Goal: Information Seeking & Learning: Find specific page/section

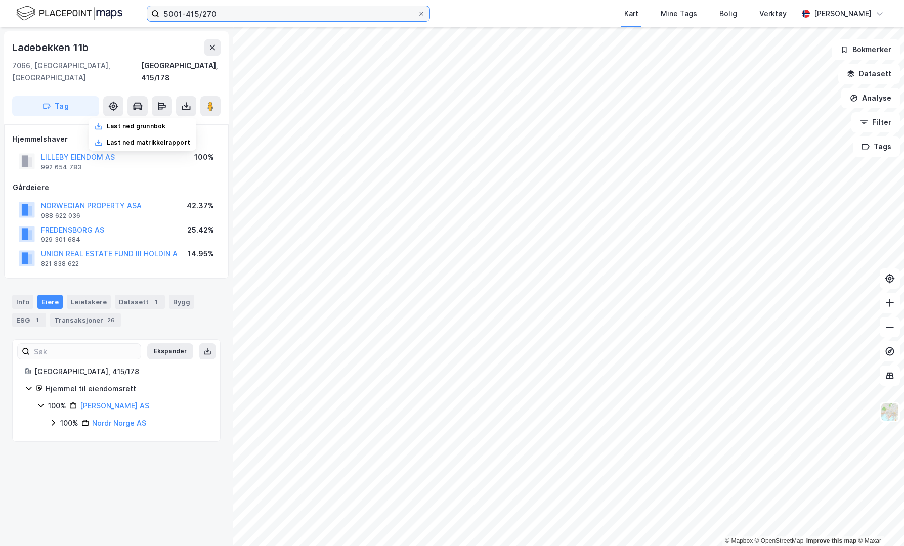
click at [283, 15] on input "5001-415/270" at bounding box center [288, 13] width 258 height 15
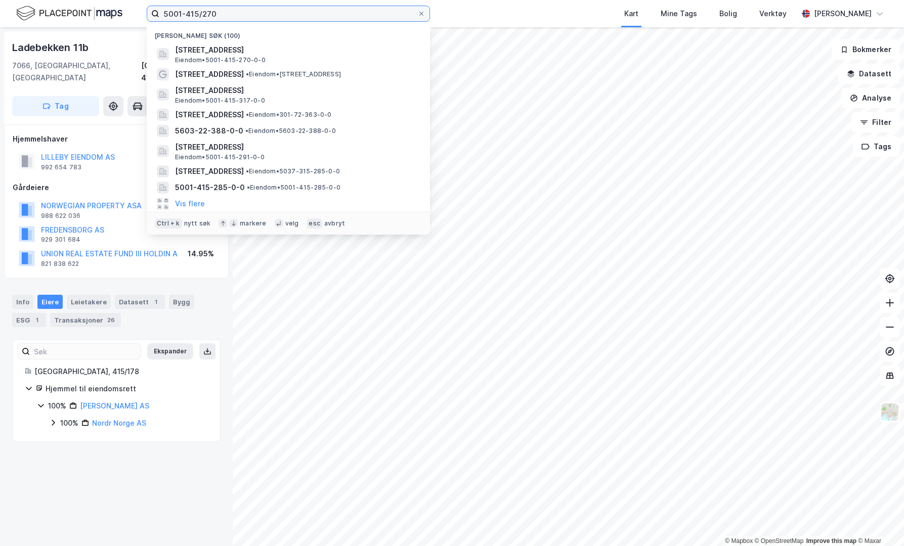
drag, startPoint x: 0, startPoint y: 0, endPoint x: 283, endPoint y: 15, distance: 283.7
click at [283, 15] on input "5001-415/270" at bounding box center [288, 13] width 258 height 15
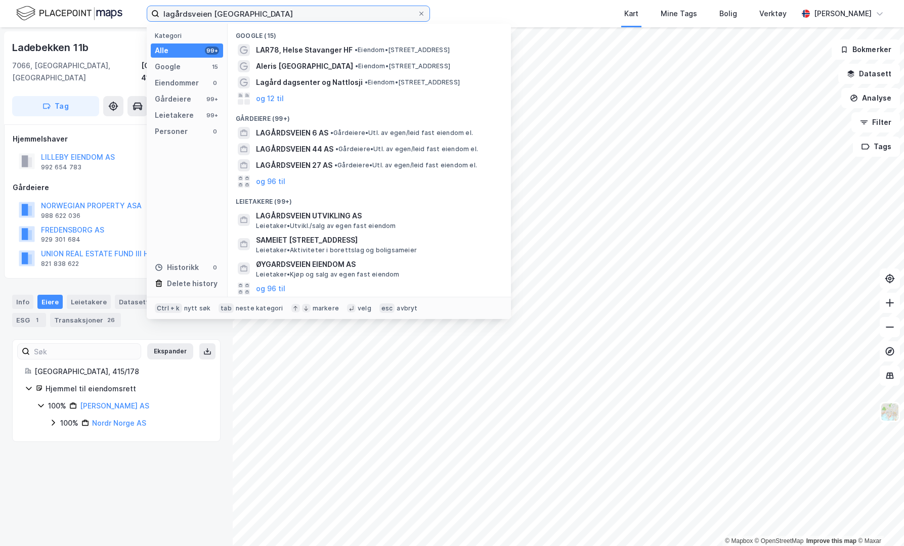
click at [275, 16] on input "lagårdsveien utviklin" at bounding box center [288, 13] width 258 height 15
click at [313, 20] on input "lagårdsveien utviklin" at bounding box center [288, 13] width 258 height 15
click at [315, 18] on input "lagårdsveien utviklin" at bounding box center [288, 13] width 258 height 15
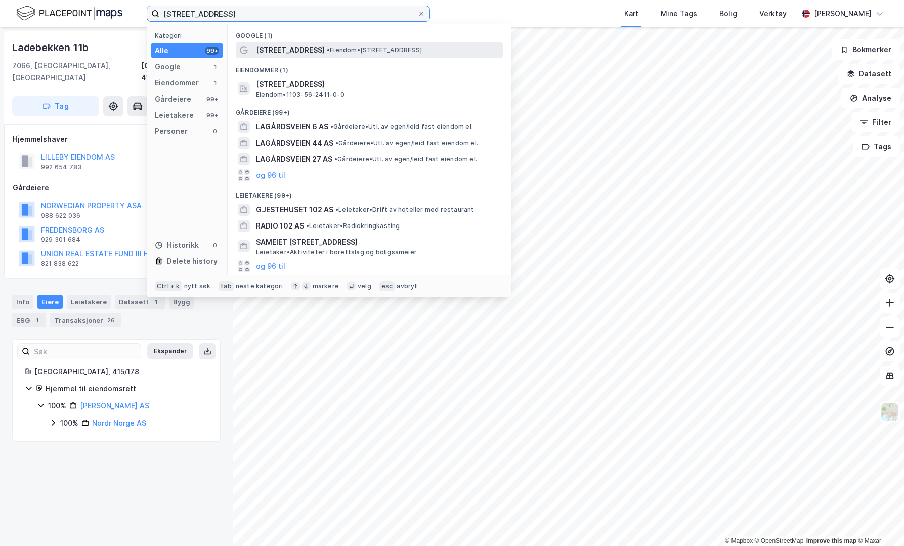
type input "lagårdsveien 102"
click at [354, 47] on span "• Eiendom • Lagårdsveien 102, 4011 Stavanger" at bounding box center [374, 50] width 95 height 8
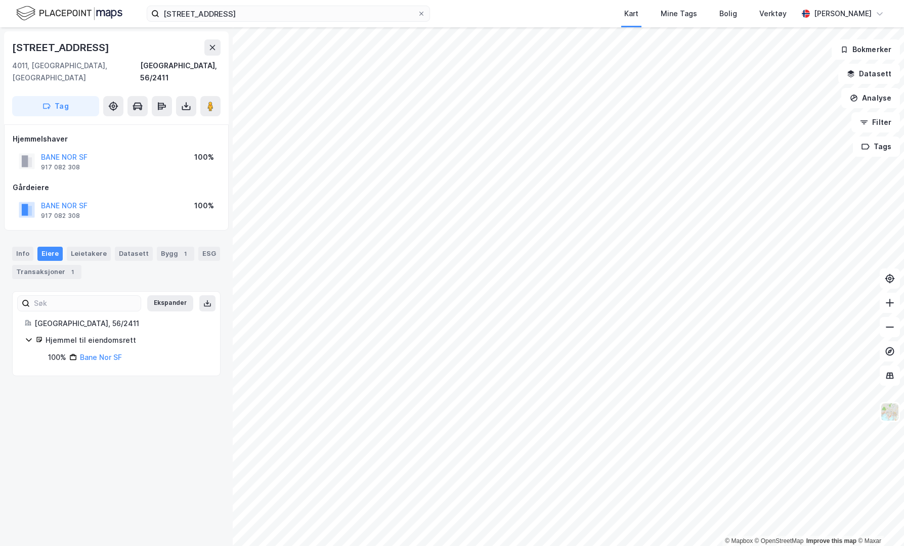
drag, startPoint x: 443, startPoint y: 16, endPoint x: 455, endPoint y: 5, distance: 16.1
click at [443, 16] on div "lagårdsveien 102 Kart Mine Tags Bolig Verktøy Caroline Jakhelln" at bounding box center [452, 13] width 904 height 27
